Goal: Task Accomplishment & Management: Use online tool/utility

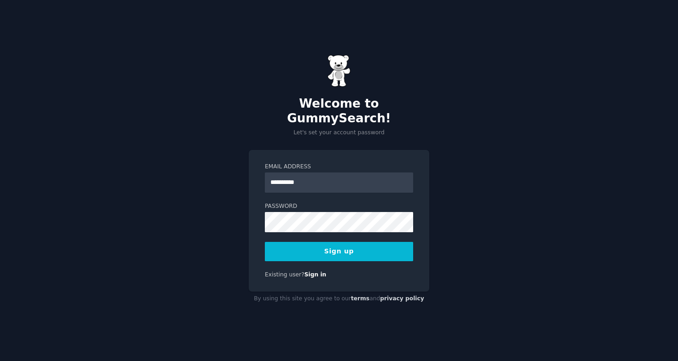
type input "**********"
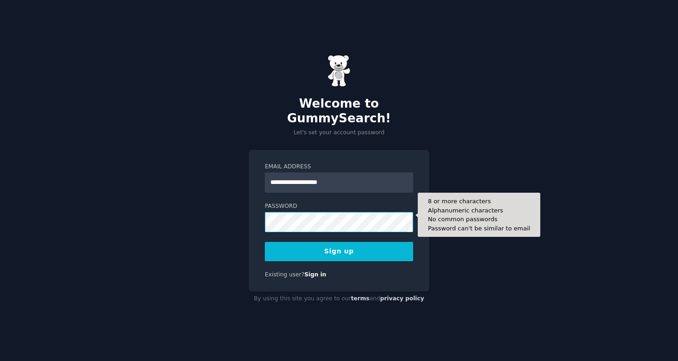
click at [339, 252] on button "Sign up" at bounding box center [339, 251] width 148 height 19
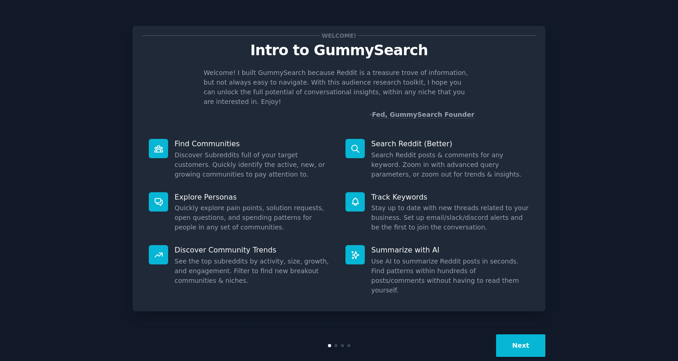
click at [516, 335] on button "Next" at bounding box center [520, 346] width 49 height 23
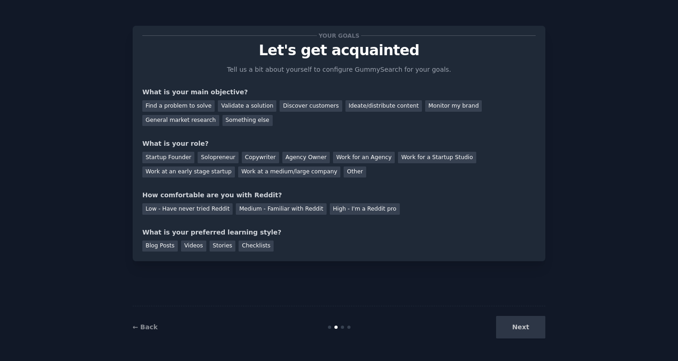
click at [516, 329] on div "Next" at bounding box center [477, 327] width 138 height 23
click at [219, 115] on div "General market research" at bounding box center [180, 121] width 77 height 12
click at [198, 161] on div "Solopreneur" at bounding box center [218, 158] width 41 height 12
click at [273, 211] on div "Medium - Familiar with Reddit" at bounding box center [281, 210] width 90 height 12
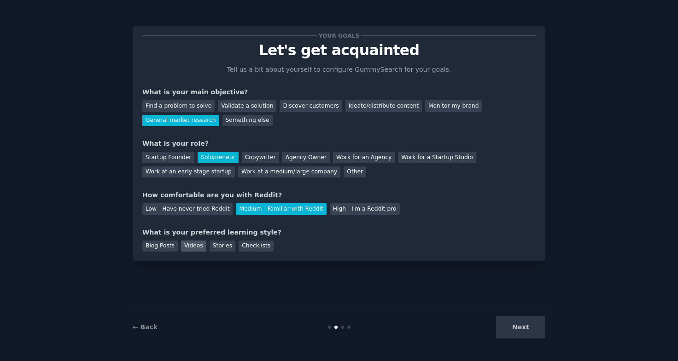
click at [194, 245] on div "Videos" at bounding box center [193, 247] width 25 height 12
click at [257, 251] on div "Checklists" at bounding box center [256, 247] width 35 height 12
click at [195, 247] on div "Videos" at bounding box center [193, 247] width 25 height 12
click at [510, 334] on button "Next" at bounding box center [520, 327] width 49 height 23
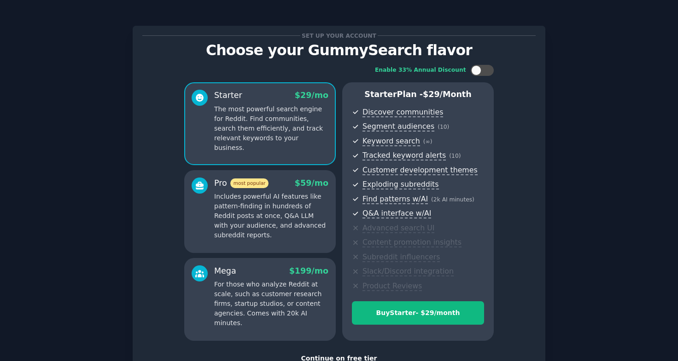
scroll to position [67, 0]
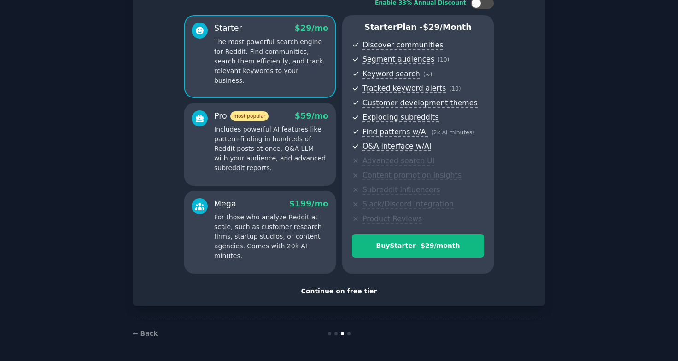
click at [332, 291] on div "Continue on free tier" at bounding box center [338, 292] width 393 height 10
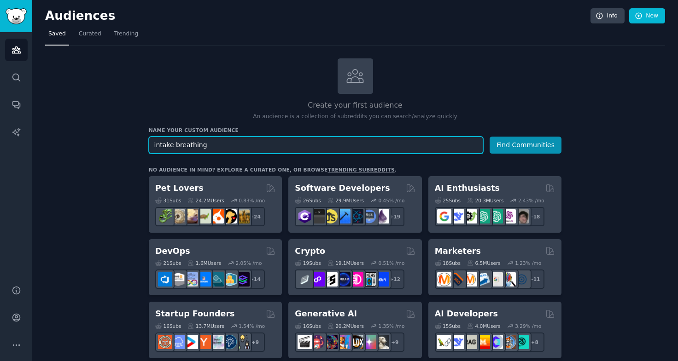
type input "intake breathing"
click at [490, 137] on button "Find Communities" at bounding box center [526, 145] width 72 height 17
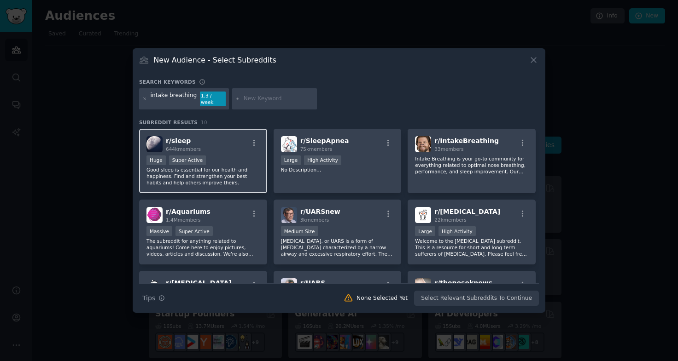
click at [203, 168] on p "Good sleep is essential for our health and happiness. Find and strengthen your …" at bounding box center [202, 176] width 113 height 19
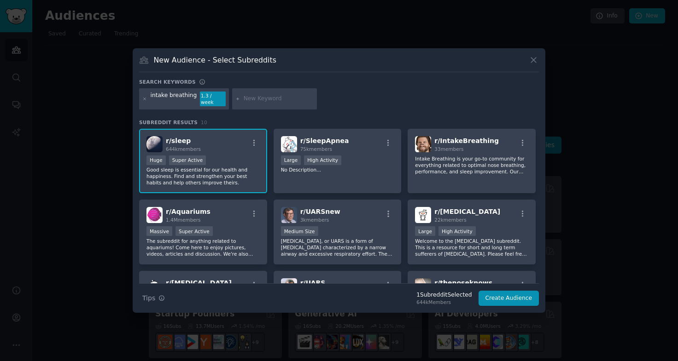
click at [203, 168] on p "Good sleep is essential for our health and happiness. Find and strengthen your …" at bounding box center [202, 176] width 113 height 19
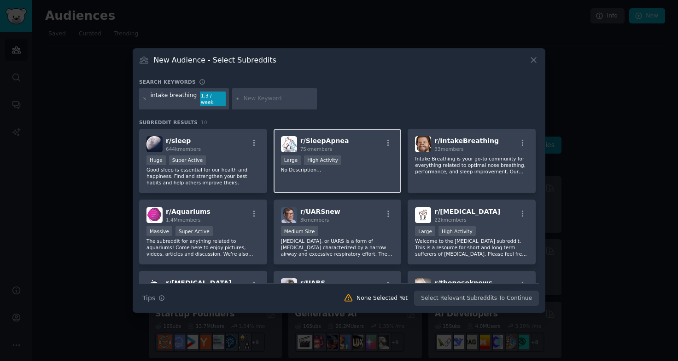
click at [315, 177] on div "r/ SleepApnea 75k members Large High Activity No Description..." at bounding box center [338, 161] width 128 height 65
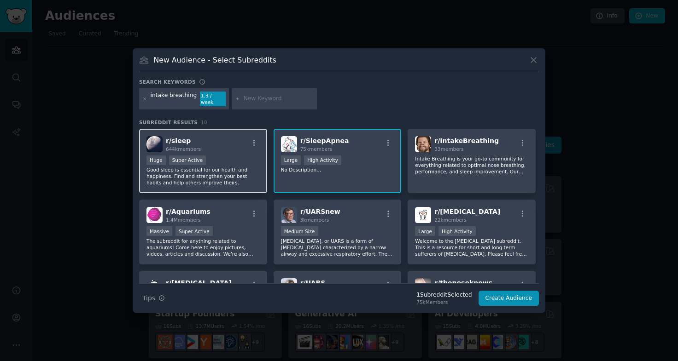
click at [246, 173] on p "Good sleep is essential for our health and happiness. Find and strengthen your …" at bounding box center [202, 176] width 113 height 19
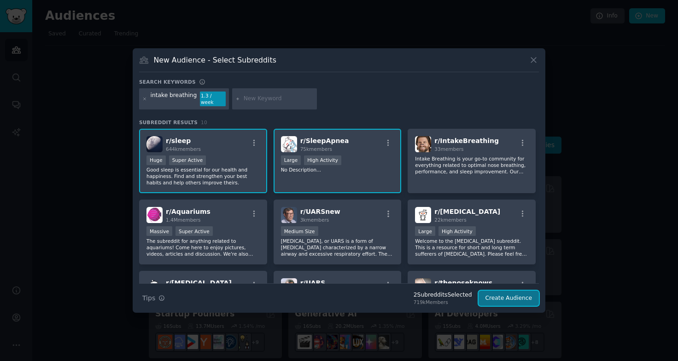
click at [516, 296] on button "Create Audience" at bounding box center [508, 299] width 61 height 16
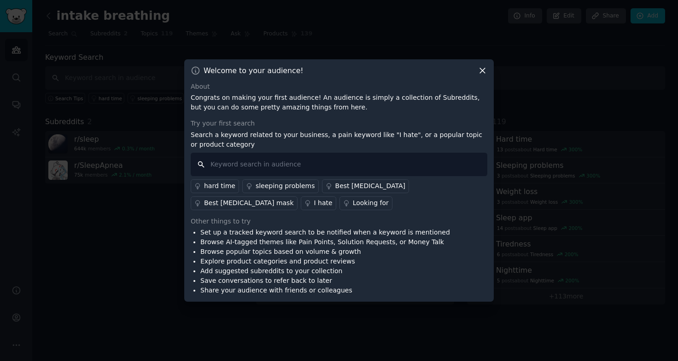
click at [230, 165] on input "text" at bounding box center [339, 164] width 297 height 23
type input "intake breathing expensive"
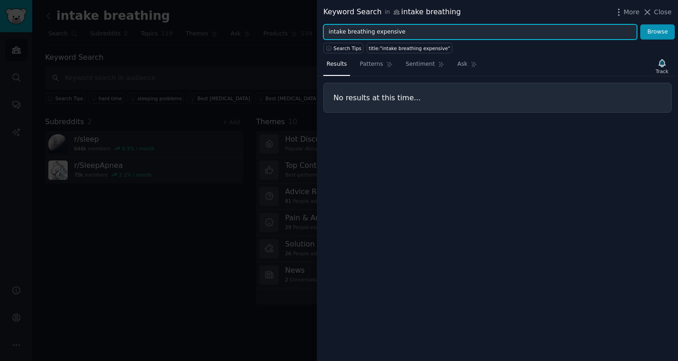
click at [374, 29] on input "intake breathing expensive" at bounding box center [480, 32] width 314 height 16
drag, startPoint x: 374, startPoint y: 29, endPoint x: 223, endPoint y: 36, distance: 150.7
click at [223, 36] on div "Keyword Search in intake breathing More Close intake breathing expensive Browse…" at bounding box center [339, 180] width 678 height 361
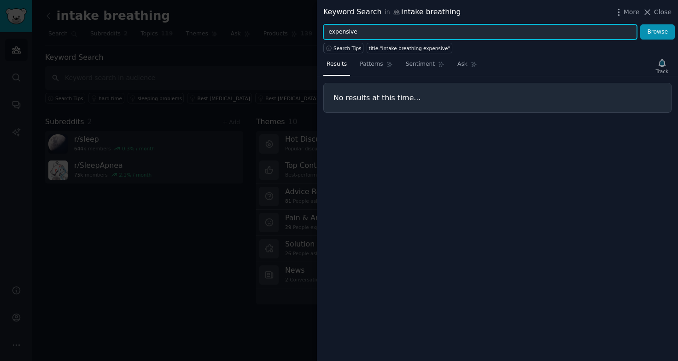
type input "expensive"
click at [640, 24] on button "Browse" at bounding box center [657, 32] width 35 height 16
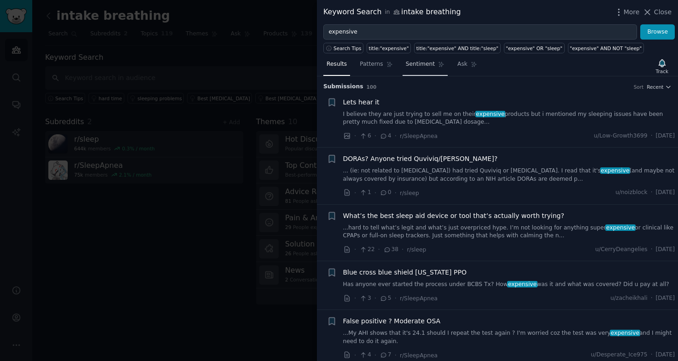
click at [408, 63] on span "Sentiment" at bounding box center [420, 64] width 29 height 8
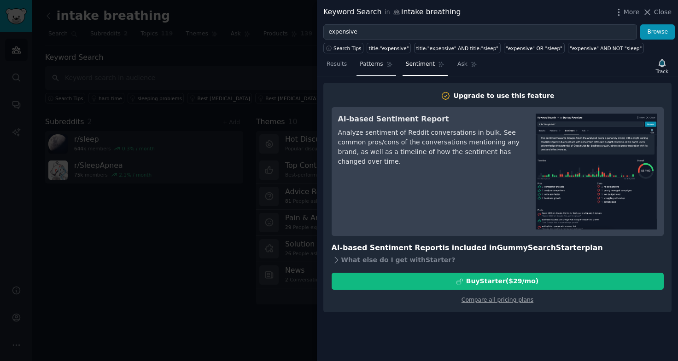
click at [375, 73] on link "Patterns" at bounding box center [375, 66] width 39 height 19
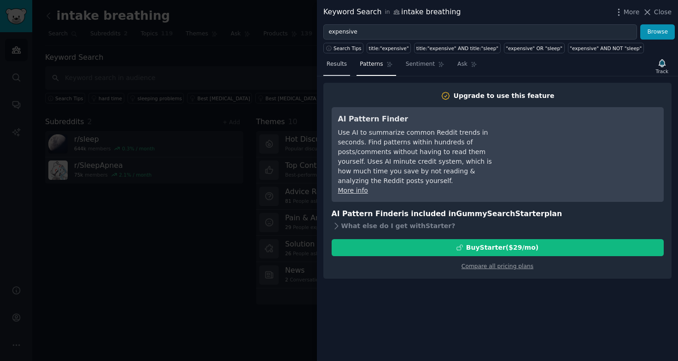
click at [344, 72] on link "Results" at bounding box center [336, 66] width 27 height 19
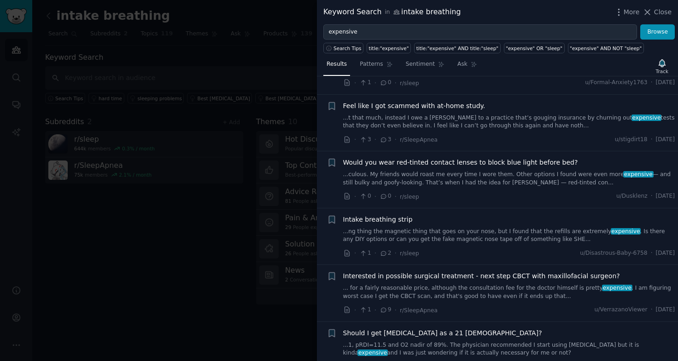
scroll to position [776, 0]
click at [651, 28] on button "Browse" at bounding box center [657, 32] width 35 height 16
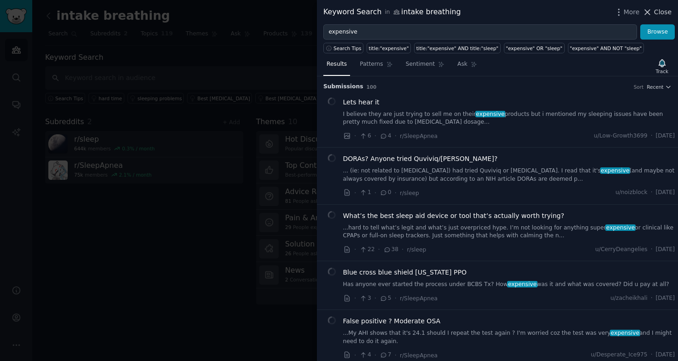
click at [656, 12] on span "Close" at bounding box center [662, 12] width 17 height 10
